Goal: Task Accomplishment & Management: Manage account settings

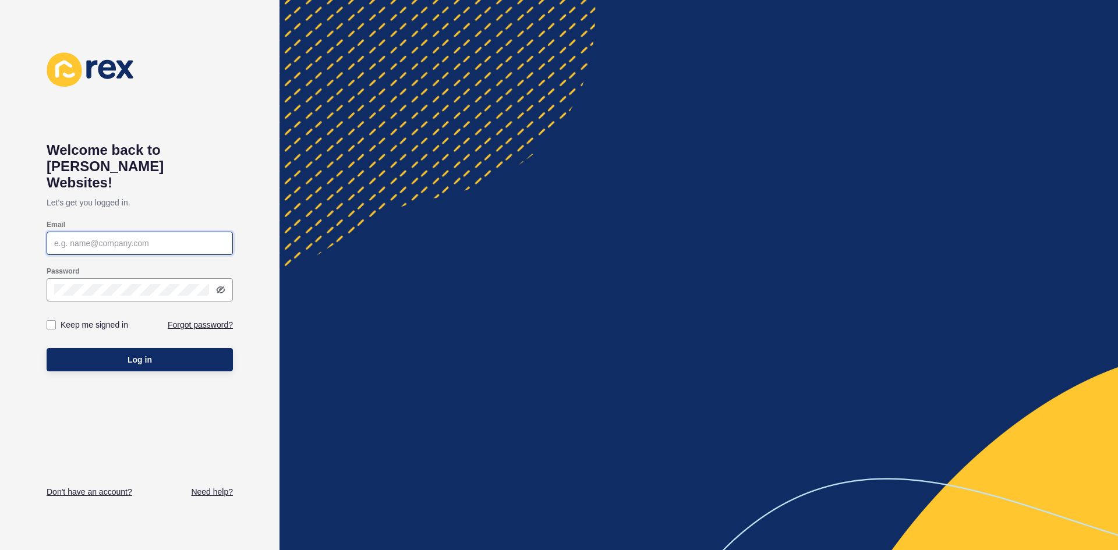
click at [94, 237] on input "Email" at bounding box center [139, 243] width 171 height 12
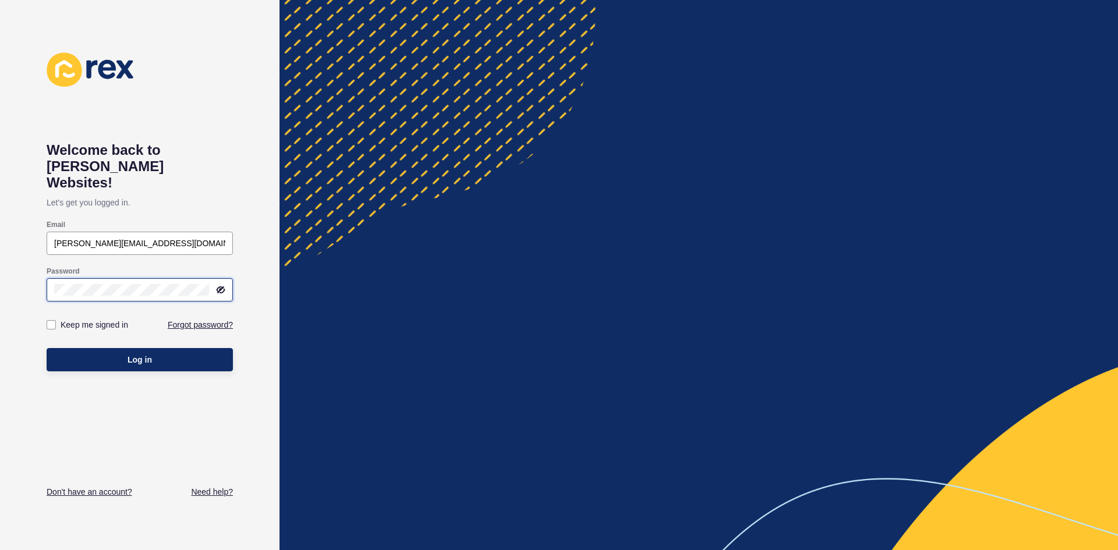
click at [47, 348] on button "Log in" at bounding box center [140, 359] width 186 height 23
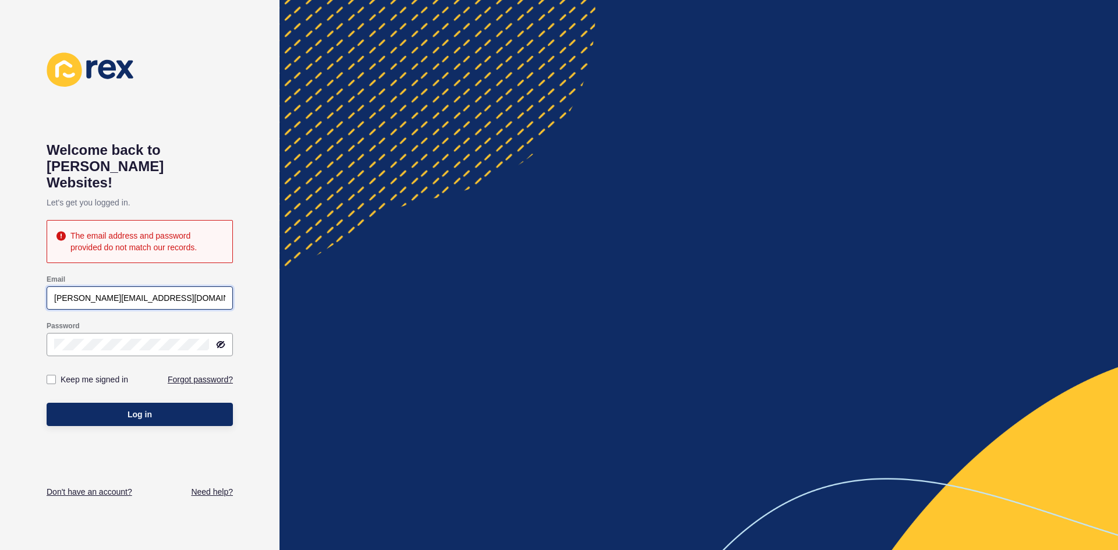
drag, startPoint x: 159, startPoint y: 279, endPoint x: 0, endPoint y: 229, distance: 167.3
click at [0, 236] on div "Welcome back to [PERSON_NAME] Websites! Let's get you logged in. The email addr…" at bounding box center [139, 275] width 279 height 550
type input "R"
type input "[PERSON_NAME].deague1"
click at [55, 367] on div "Keep me signed in" at bounding box center [92, 380] width 95 height 26
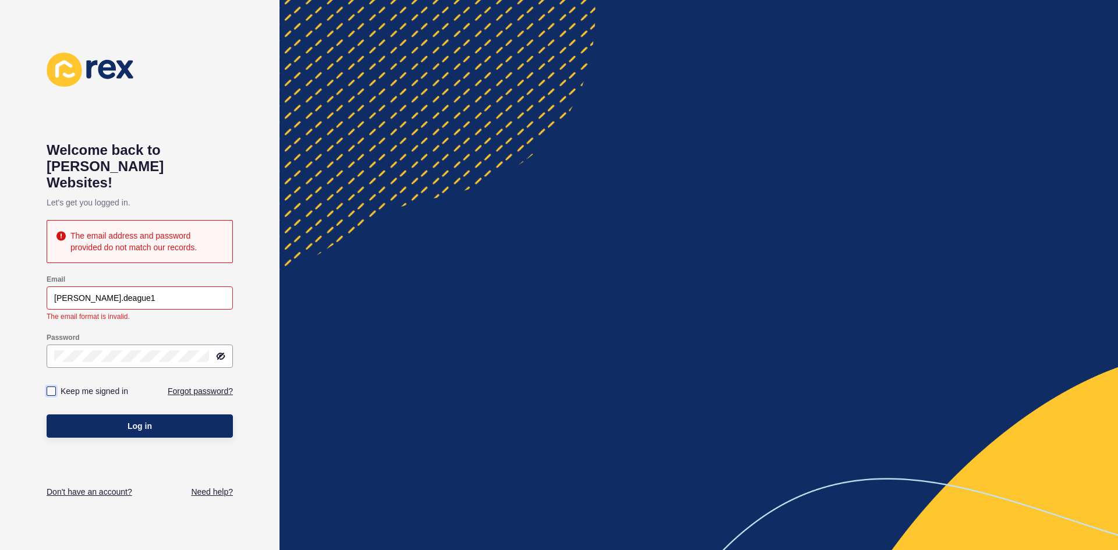
click at [54, 386] on label at bounding box center [51, 390] width 9 height 9
click at [54, 388] on input "Keep me signed in" at bounding box center [53, 392] width 8 height 8
checkbox input "true"
click at [115, 417] on button "Log in" at bounding box center [140, 425] width 186 height 23
click at [356, 347] on div at bounding box center [698, 275] width 838 height 550
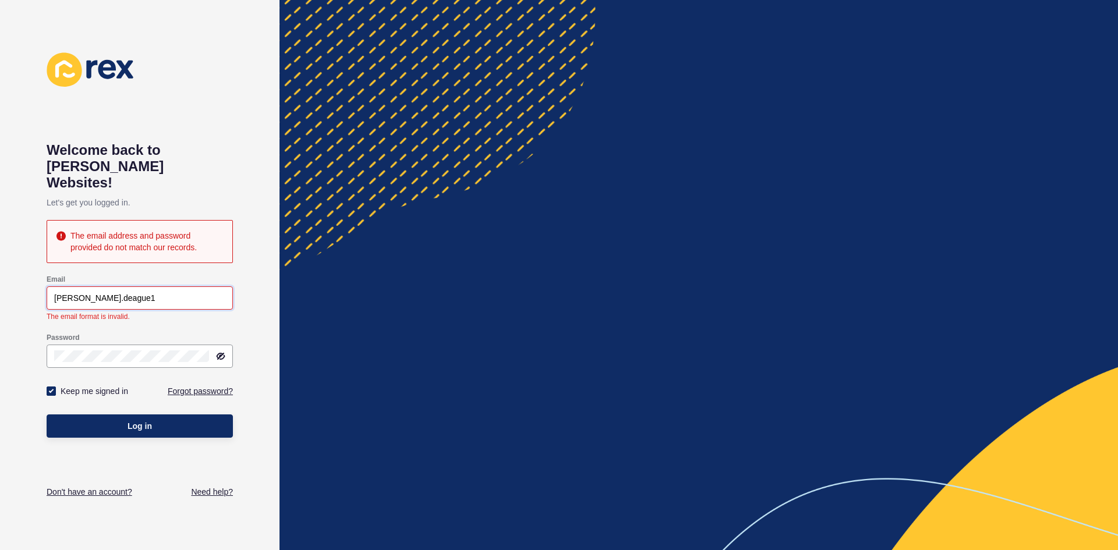
drag, startPoint x: 66, startPoint y: 282, endPoint x: 8, endPoint y: 203, distance: 98.7
click at [3, 203] on div "Welcome back to [PERSON_NAME] Websites! Let's get you logged in. The email addr…" at bounding box center [139, 275] width 279 height 550
type input "[PERSON_NAME][EMAIL_ADDRESS][DOMAIN_NAME]"
click at [143, 414] on button "Log in" at bounding box center [140, 425] width 186 height 23
